Goal: Task Accomplishment & Management: Use online tool/utility

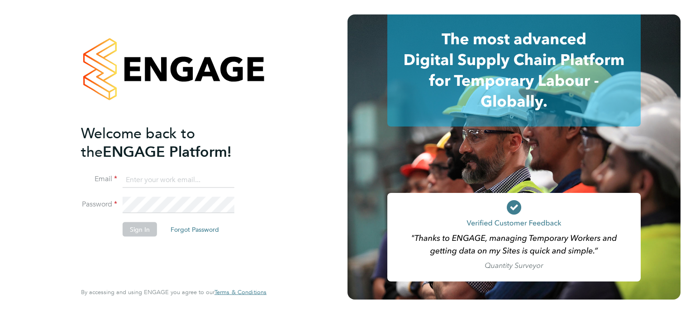
type input "danny.glass@uk.g4s.com"
click at [127, 227] on button "Sign In" at bounding box center [140, 229] width 34 height 14
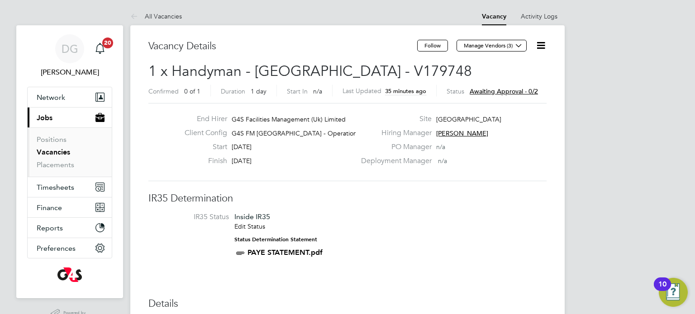
click at [544, 50] on icon at bounding box center [540, 45] width 11 height 11
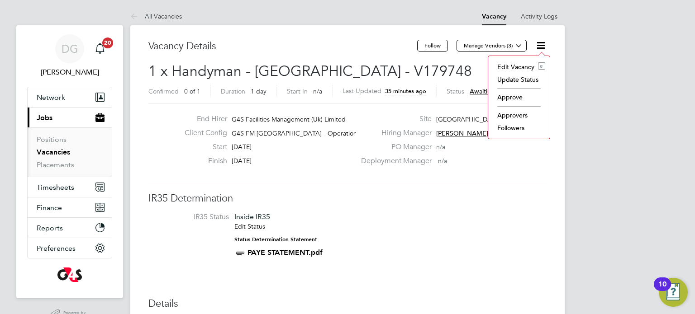
scroll to position [0, 2]
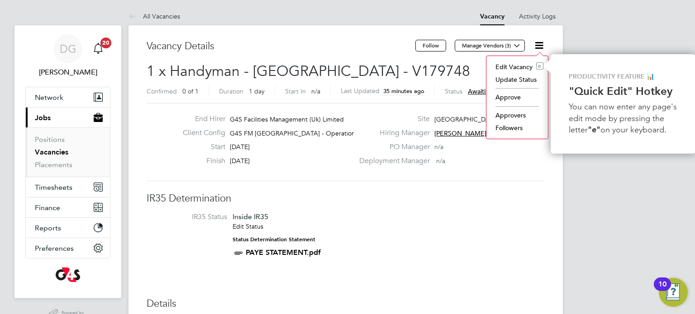
click at [512, 95] on li "Approve" at bounding box center [517, 97] width 52 height 13
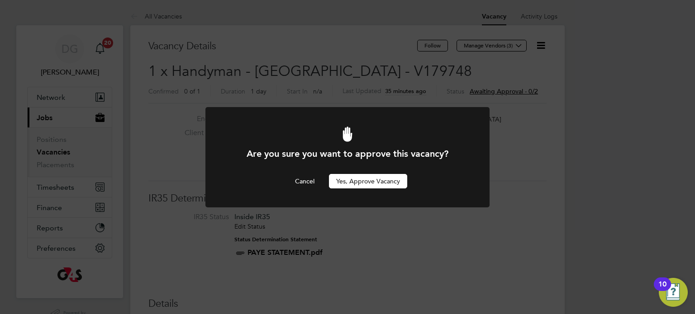
click at [375, 183] on button "Yes, Approve Vacancy" at bounding box center [368, 181] width 78 height 14
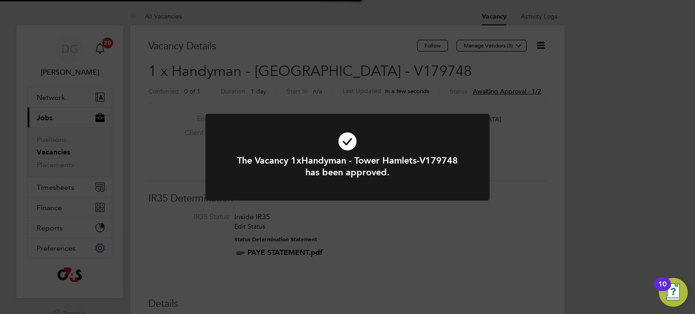
scroll to position [27, 63]
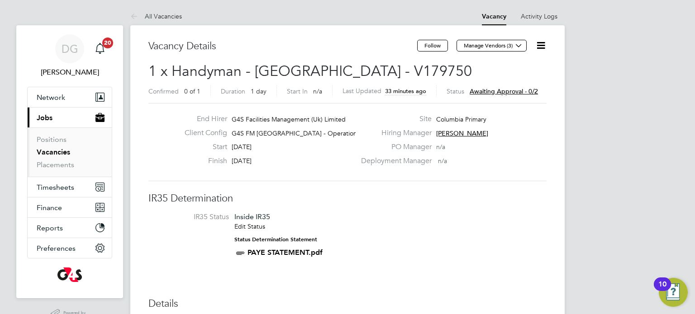
click at [541, 46] on icon at bounding box center [540, 45] width 11 height 11
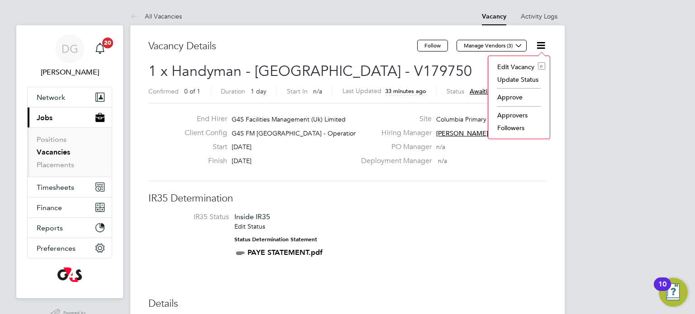
click at [512, 97] on li "Approve" at bounding box center [518, 97] width 52 height 13
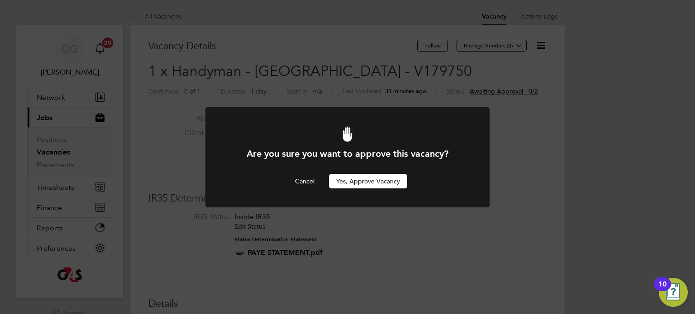
click at [368, 184] on button "Yes, Approve Vacancy" at bounding box center [368, 181] width 78 height 14
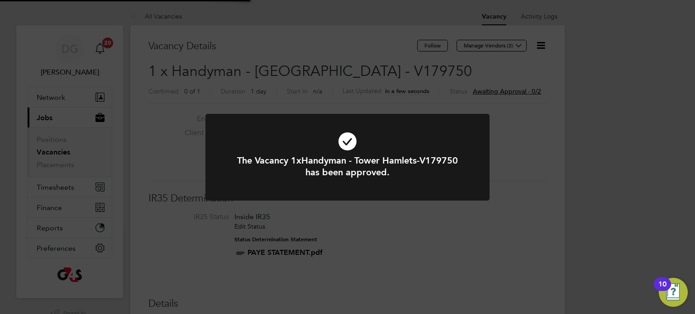
scroll to position [27, 63]
